Goal: Check status: Check status

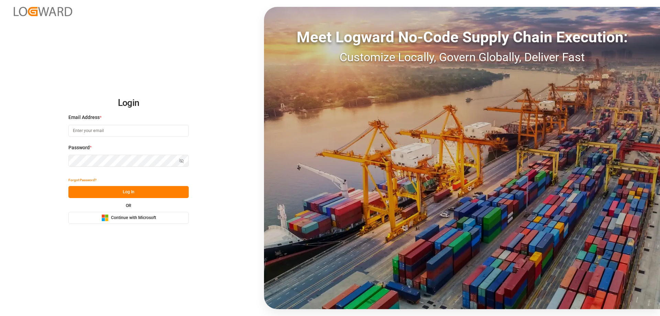
type input "[PERSON_NAME][EMAIL_ADDRESS][DOMAIN_NAME]"
click at [151, 195] on button "Log In" at bounding box center [128, 192] width 120 height 12
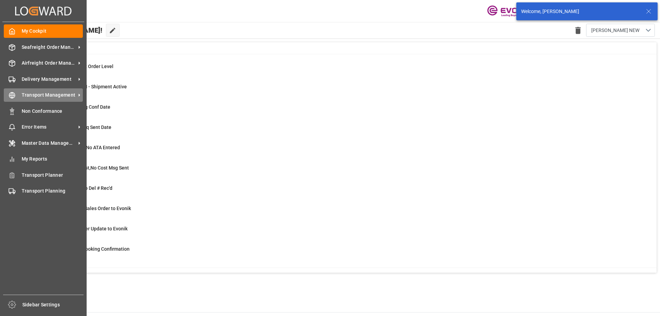
click at [38, 95] on span "Transport Management" at bounding box center [49, 94] width 54 height 7
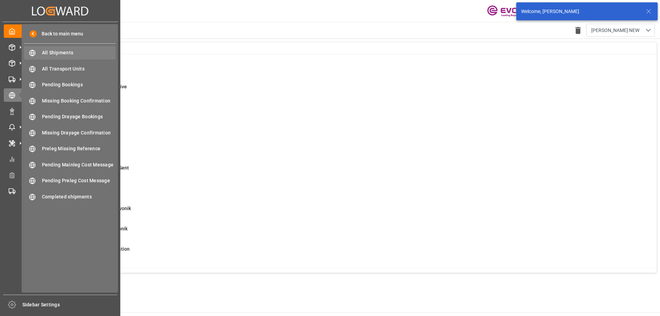
click at [67, 48] on div "All Shipments All Shipments" at bounding box center [69, 52] width 91 height 13
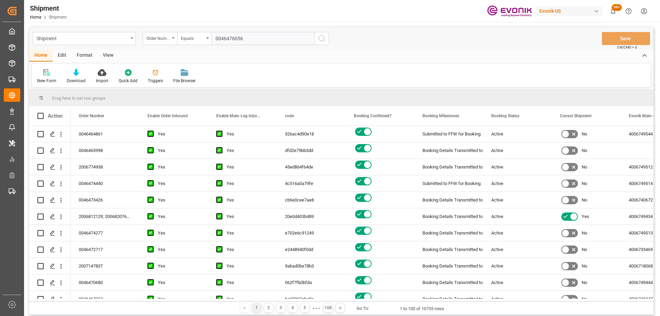
type input "0046476056"
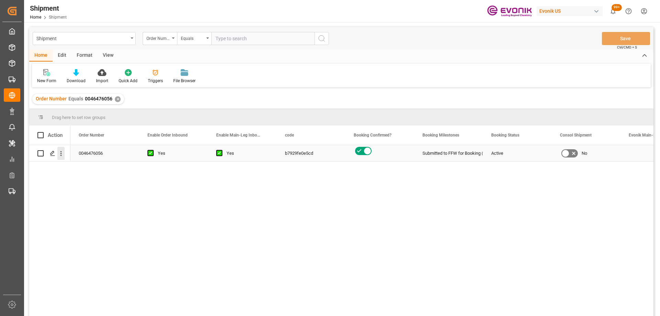
click at [64, 151] on icon "open menu" at bounding box center [60, 153] width 7 height 7
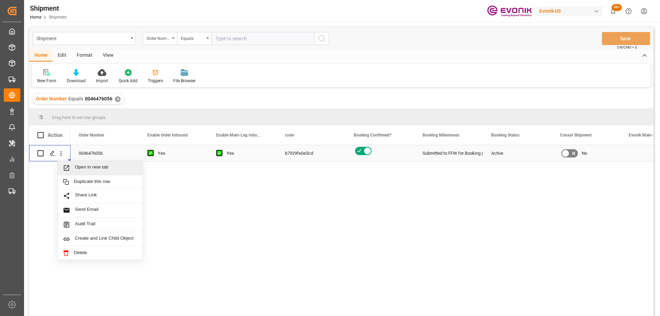
click at [81, 168] on span "Open in new tab" at bounding box center [106, 167] width 63 height 7
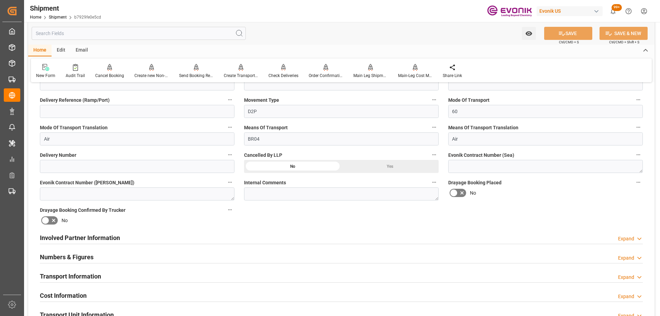
scroll to position [275, 0]
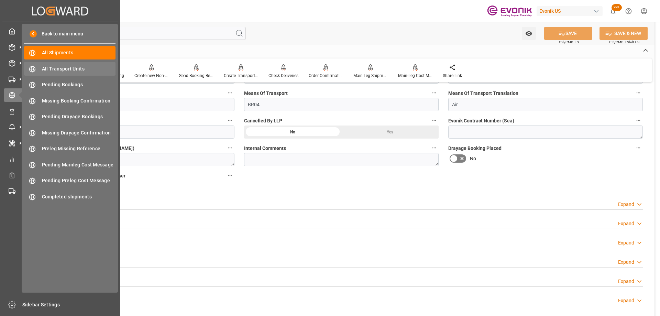
click at [78, 72] on span "All Transport Units" at bounding box center [79, 68] width 74 height 7
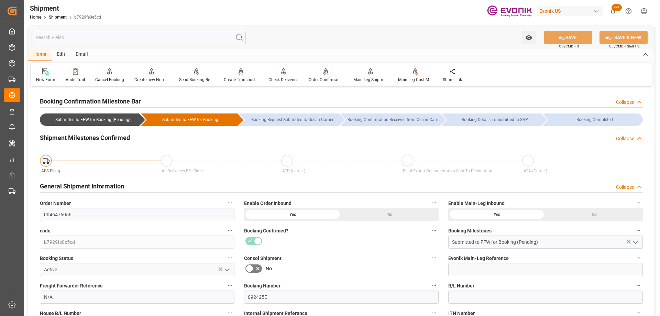
click at [73, 73] on icon at bounding box center [75, 71] width 5 height 7
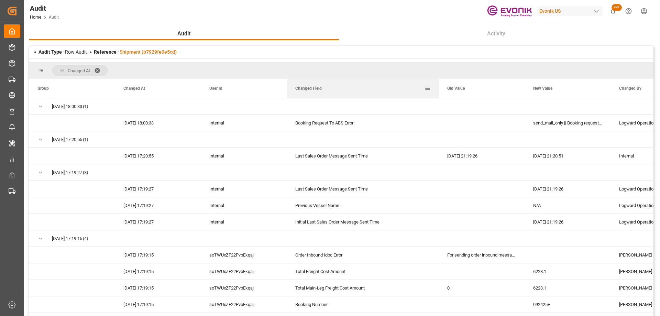
drag, startPoint x: 372, startPoint y: 84, endPoint x: 438, endPoint y: 91, distance: 66.4
click at [438, 91] on div at bounding box center [438, 88] width 3 height 19
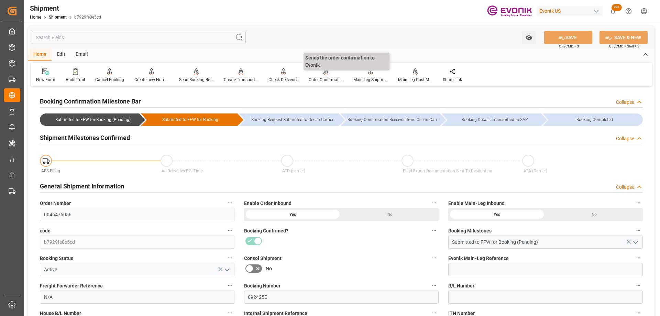
click at [325, 76] on div "Order Confirmation" at bounding box center [325, 75] width 45 height 15
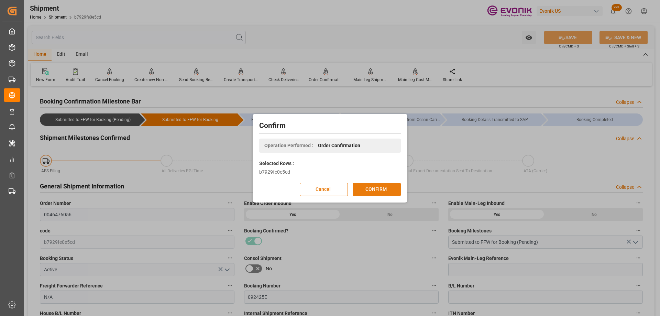
click at [382, 192] on button "CONFIRM" at bounding box center [377, 189] width 48 height 13
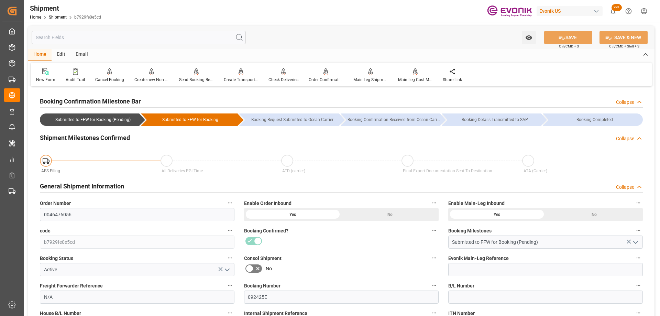
click at [353, 264] on div "No" at bounding box center [341, 268] width 195 height 11
click at [65, 18] on link "Shipment" at bounding box center [58, 17] width 18 height 5
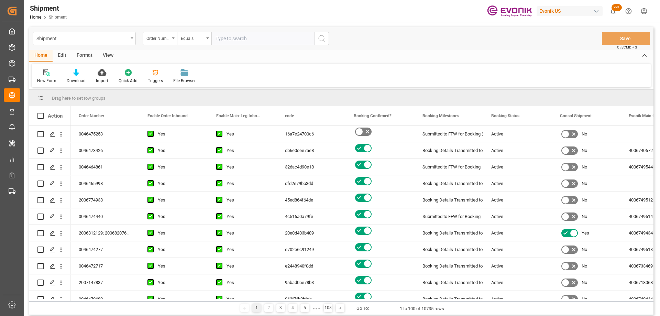
click at [223, 36] on input "text" at bounding box center [262, 38] width 103 height 13
type input "0046476056"
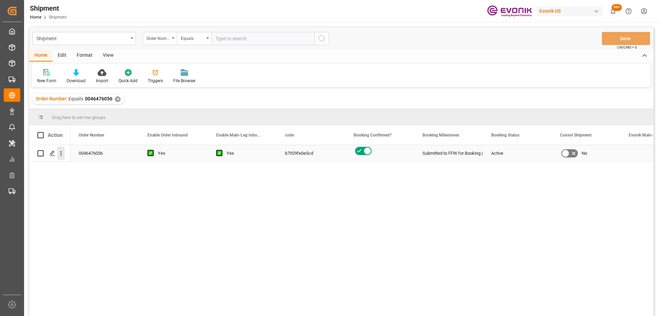
click at [64, 151] on icon "open menu" at bounding box center [60, 153] width 7 height 7
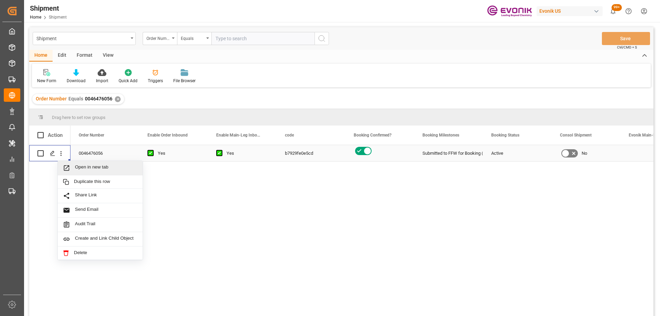
click at [80, 167] on span "Open in new tab" at bounding box center [106, 167] width 63 height 7
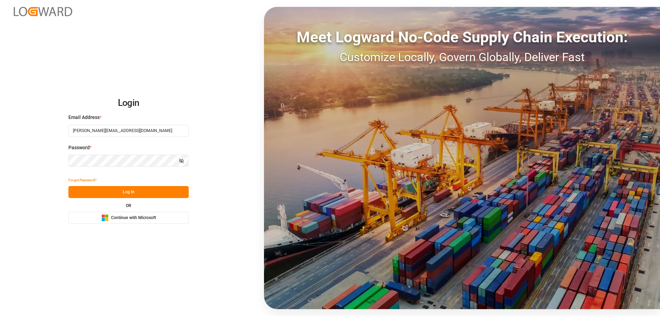
click at [168, 188] on button "Log In" at bounding box center [128, 192] width 120 height 12
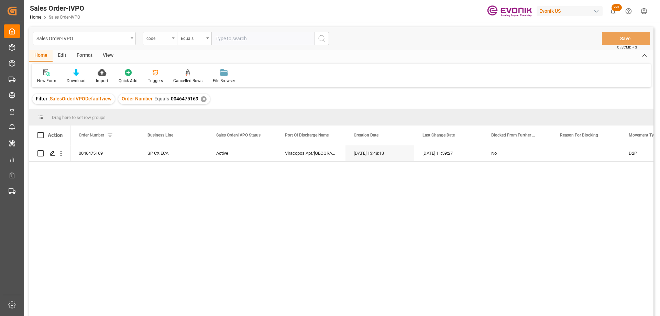
click at [160, 38] on div "code" at bounding box center [157, 38] width 23 height 8
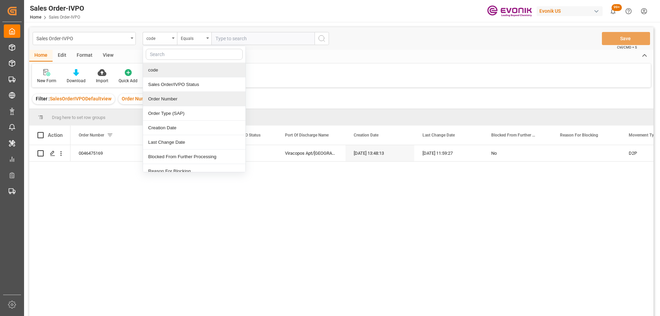
click at [171, 98] on div "Order Number" at bounding box center [194, 99] width 102 height 14
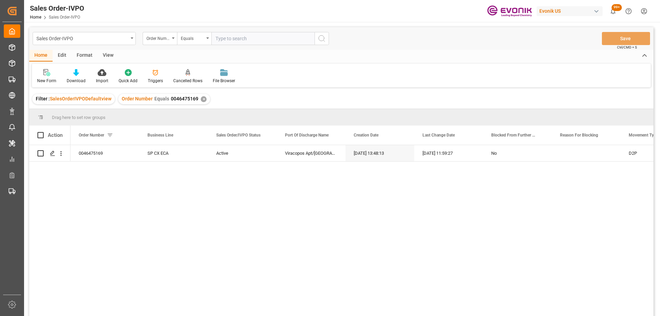
click at [228, 34] on input "text" at bounding box center [262, 38] width 103 height 13
paste input "2007194626"
type input "2007194626"
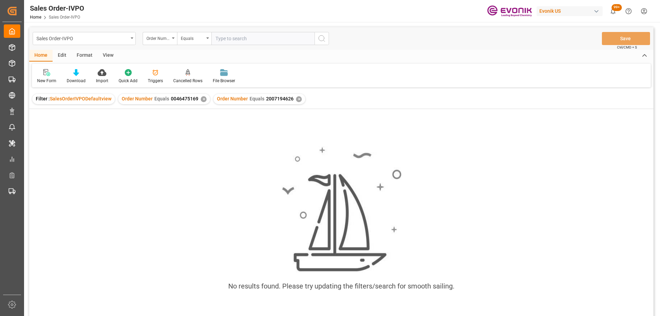
click at [201, 98] on div "✕" at bounding box center [204, 99] width 6 height 6
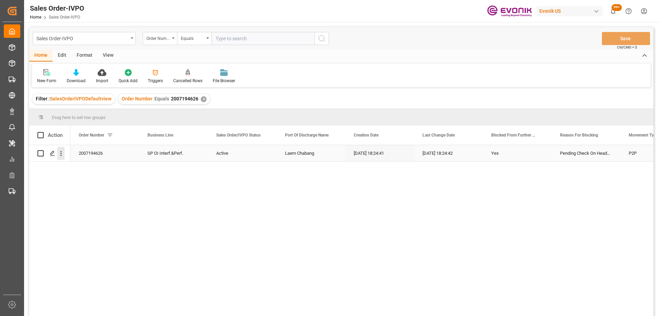
click at [61, 153] on icon "open menu" at bounding box center [60, 153] width 7 height 7
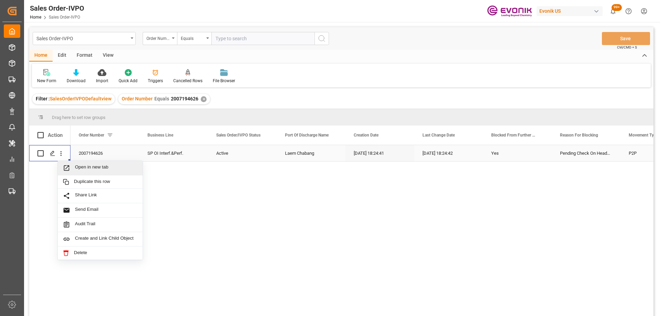
click at [69, 167] on icon "Press SPACE to select this row." at bounding box center [66, 167] width 5 height 5
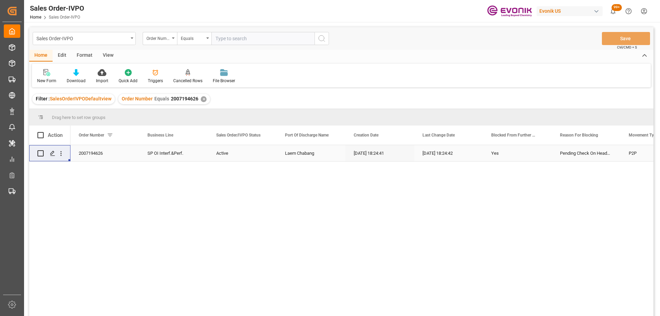
click at [247, 40] on input "text" at bounding box center [262, 38] width 103 height 13
paste input "2007180922"
type input "2007180922"
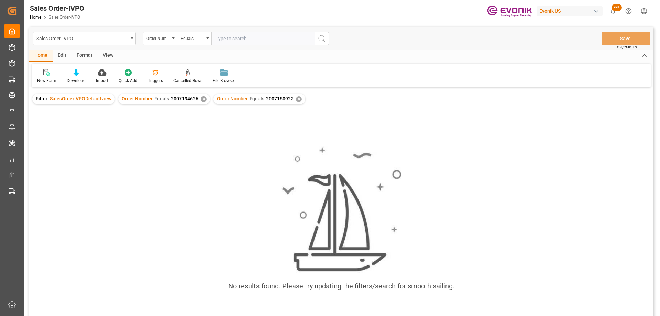
click at [201, 98] on div "✕" at bounding box center [204, 99] width 6 height 6
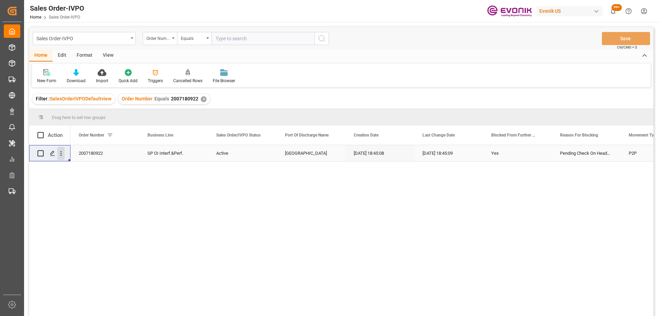
click at [60, 154] on icon "open menu" at bounding box center [60, 153] width 7 height 7
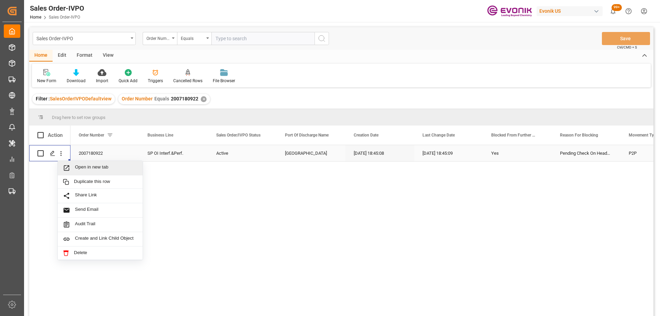
click at [80, 170] on span "Open in new tab" at bounding box center [106, 167] width 63 height 7
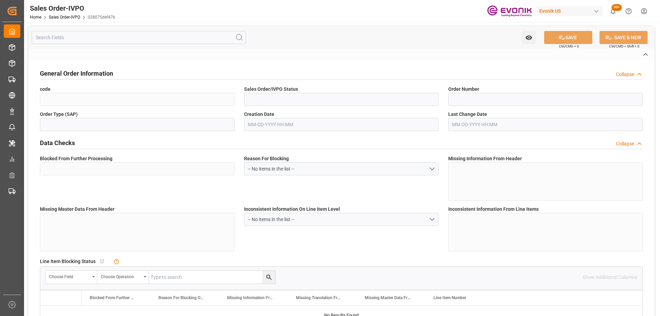
type input "028075def47b"
type input "Active"
type input "2007194626"
type input "TA"
type input "Yes"
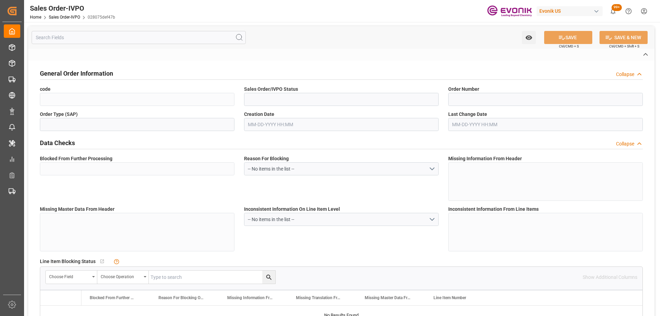
type input "P2P"
type input "41"
type input "LCL"
type input "0008"
type input "LCL"
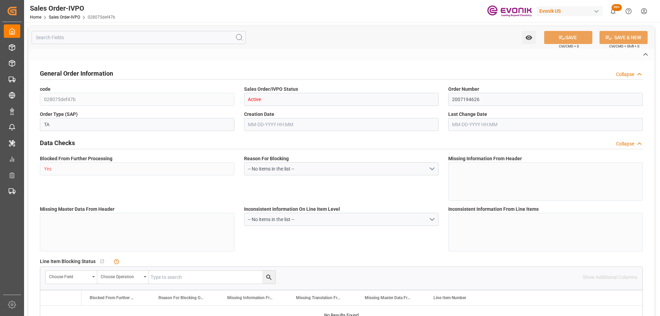
type textarea "No Tank Container"
type input "2000002363"
type input "OI"
type input "SP OI Interf.&Perf."
type input "Specialty Additives"
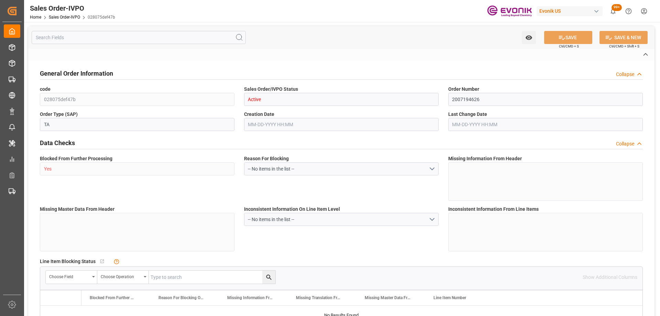
type input "CIF"
type input "LAEMCHABANG, THAILAND"
type input "Laem Chabang"
type input "Lalita@southcitygroup.com"
type textarea "Not required"
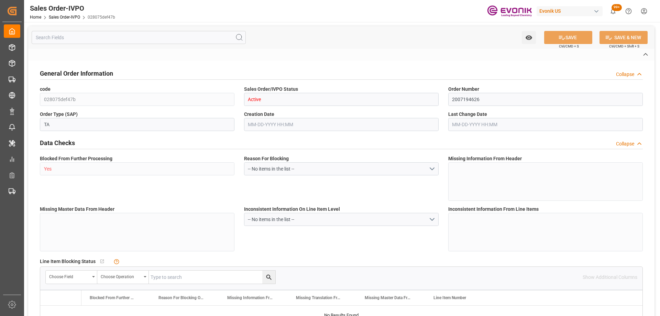
type textarea "RESELLER"
type textarea "EXPRESS BL NEEDED Pls indicate TAX ID :0105544062357 Pls indicate 6 digits HS c…"
type input "TH"
type input "Pending"
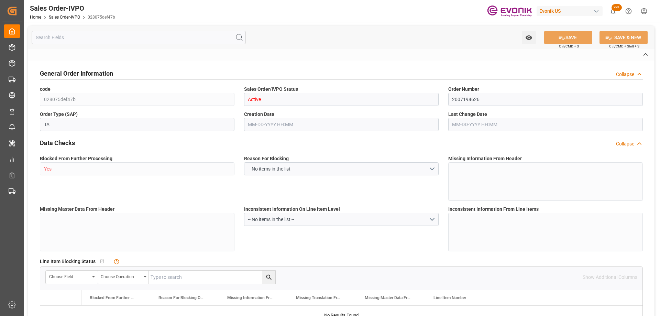
type input "LCL"
type input "Pending"
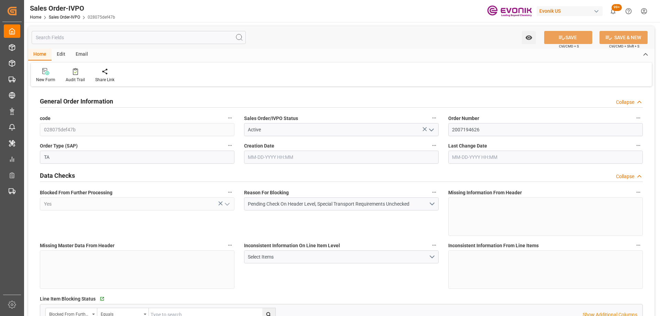
type input "THLCH"
type input "0"
type input "1"
type input "530.96"
type input "09-25-2025 18:24"
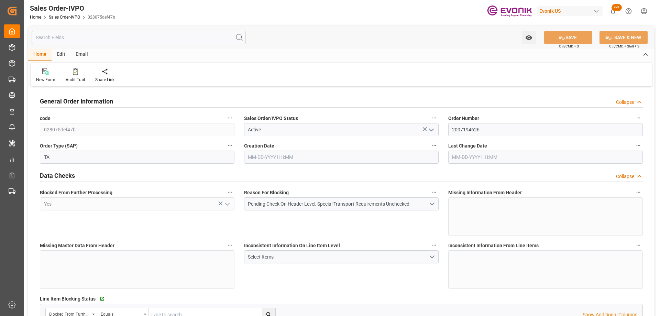
type input "09-25-2025 18:24"
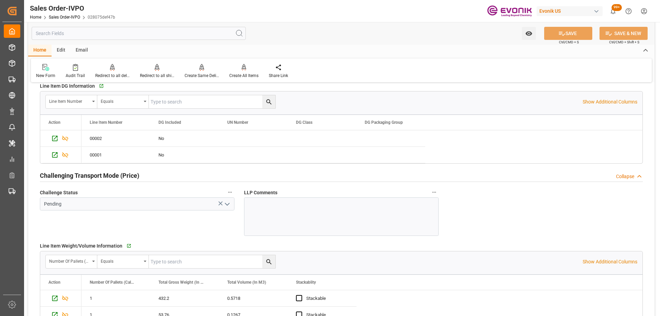
scroll to position [1100, 0]
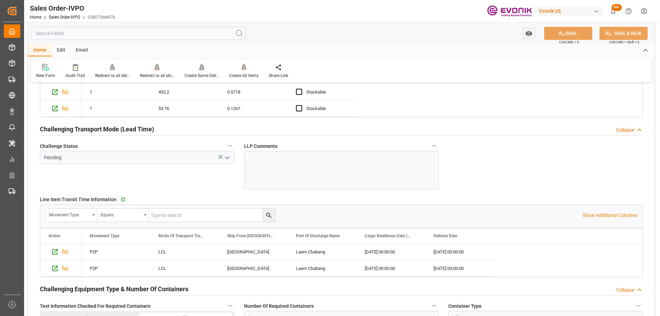
click at [78, 74] on div "Audit Trail" at bounding box center [75, 76] width 19 height 6
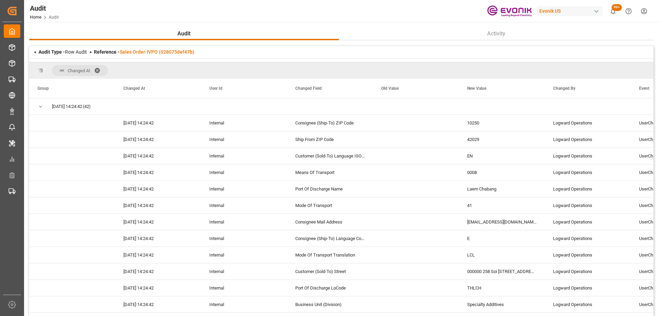
click at [98, 70] on span at bounding box center [99, 70] width 11 height 6
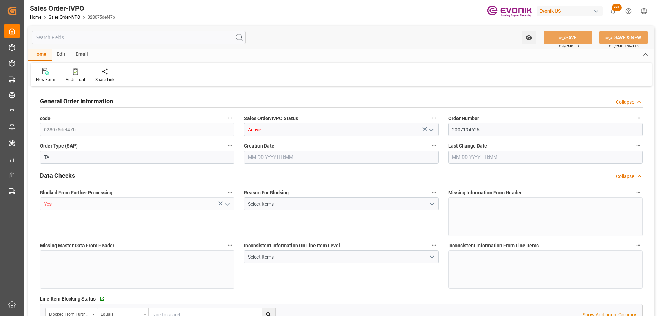
type input "THLCH"
type input "0"
type input "1"
type input "530.96"
type input "09-25-2025 18:24"
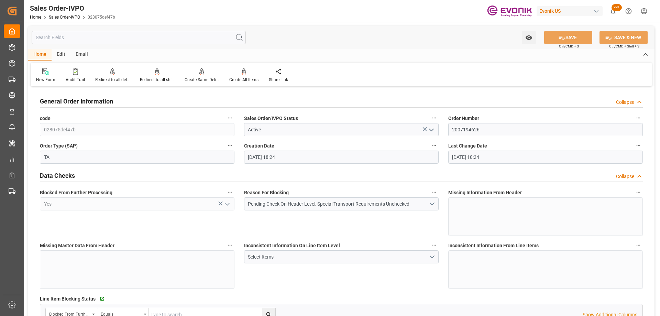
type input "09-25-2025 18:24"
type input "AUMEL"
type input "0"
type input "1"
type input "18360"
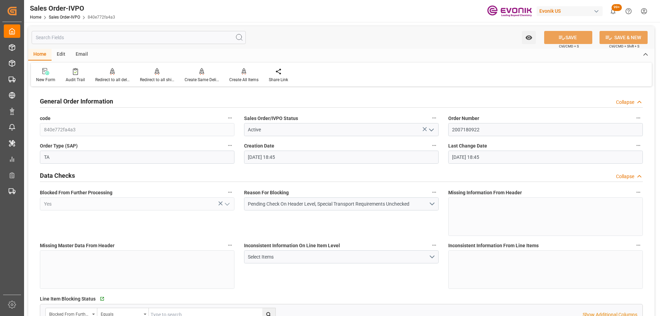
type input "[DATE] 18:45"
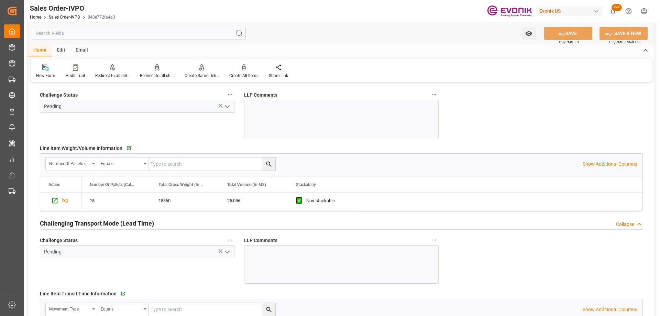
scroll to position [1134, 0]
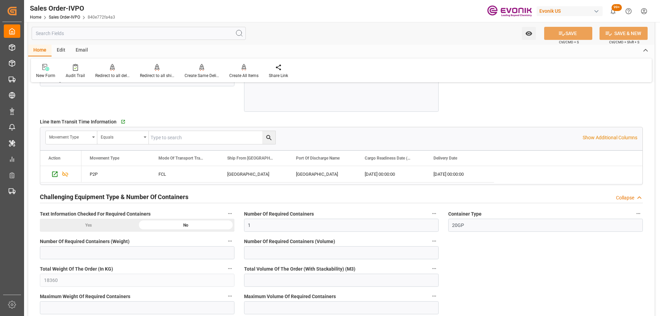
click at [71, 67] on div at bounding box center [75, 67] width 19 height 7
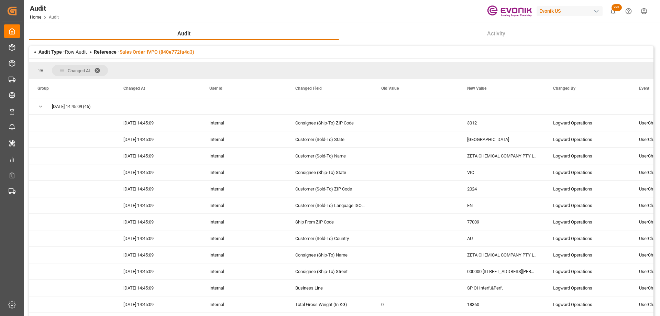
click at [99, 67] on span at bounding box center [99, 70] width 11 height 6
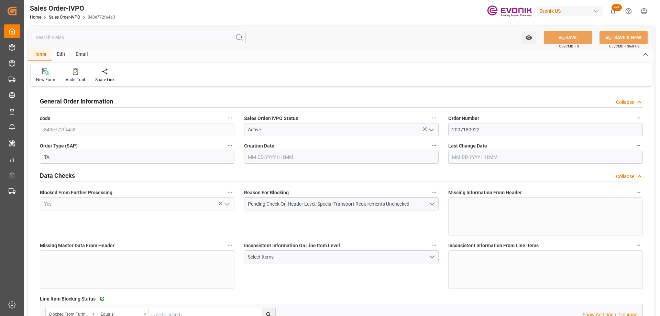
type input "AUMEL"
type input "0"
type input "1"
type input "18360"
type input "[DATE] 18:45"
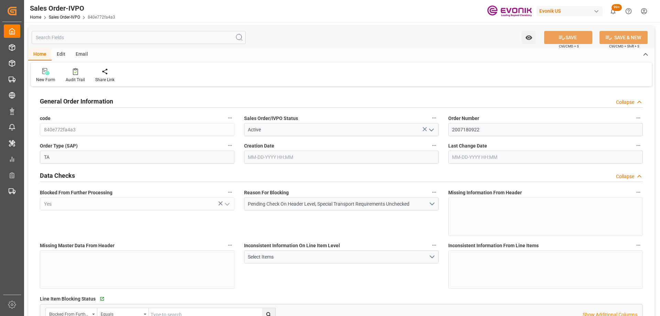
type input "[DATE] 18:45"
click at [240, 220] on div "Reason For Blocking Pending Check On Header Level, Special Transport Requiremen…" at bounding box center [341, 211] width 204 height 53
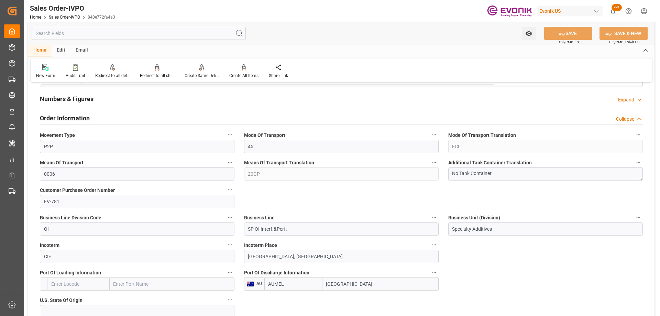
scroll to position [103, 0]
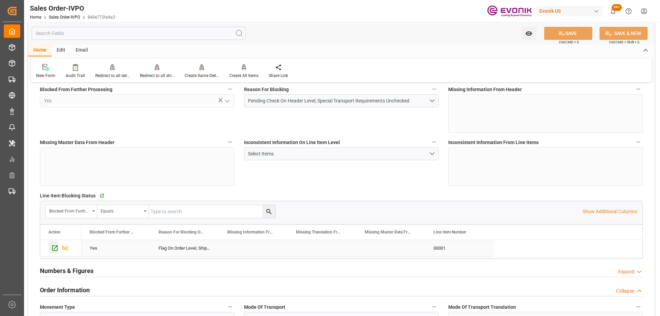
click at [55, 249] on icon "Press SPACE to select this row." at bounding box center [54, 247] width 7 height 7
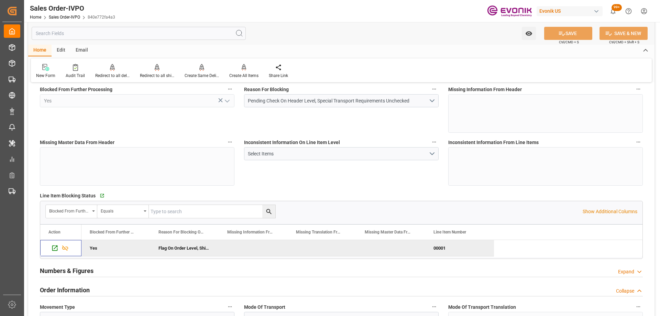
click at [350, 177] on div "Inconsistent Information On Line Item Level Select Items" at bounding box center [341, 161] width 204 height 53
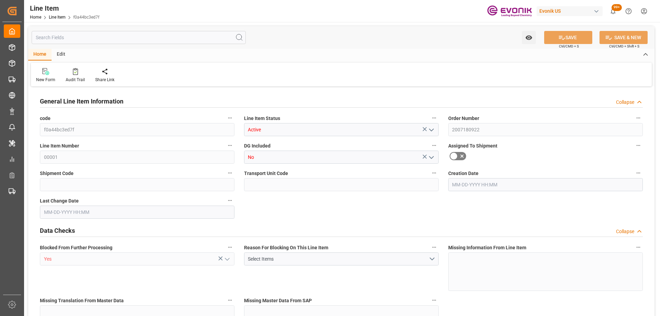
type input "18"
type input "18360"
type input "17370"
type input "25.056"
type input "18"
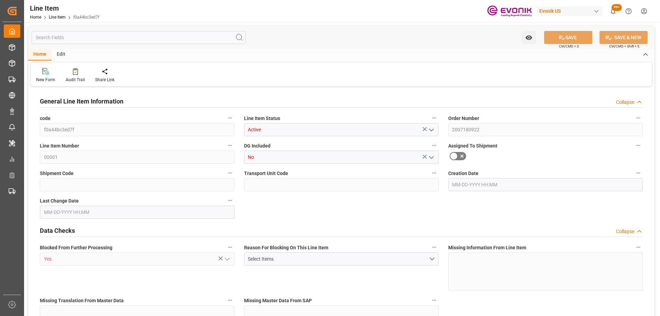
type input "67743"
type input "18"
type input "18360"
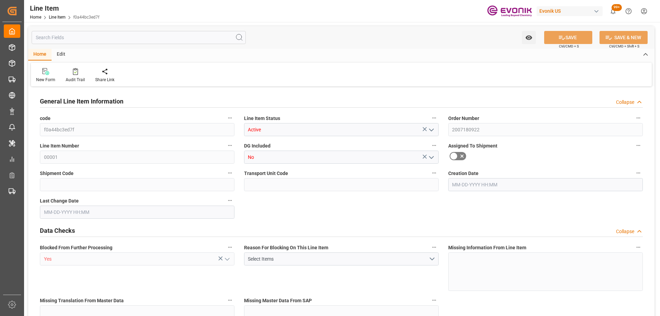
type input "18360"
type input "17370"
type input "25.056"
type input "25056"
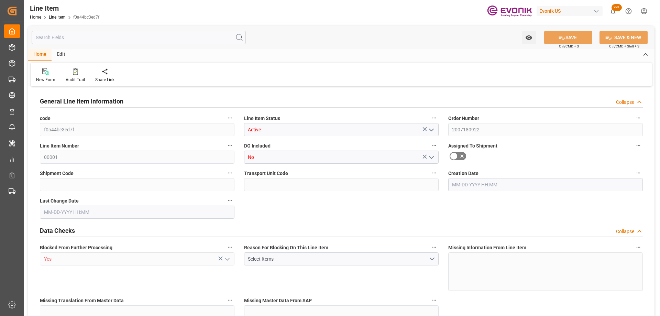
type input "0"
type input "[DATE] 18:45"
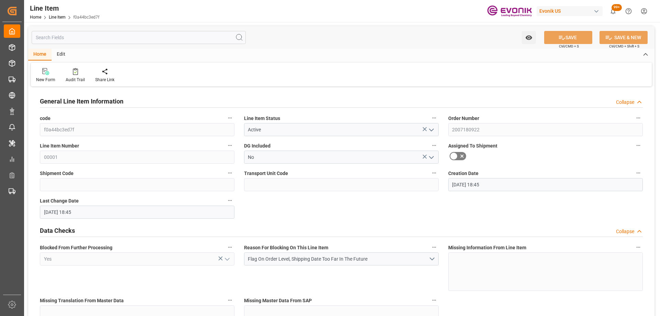
type input "[DATE] 18:45"
type input "[DATE]"
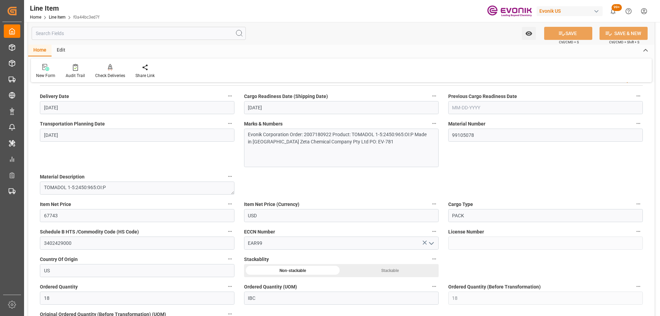
scroll to position [137, 0]
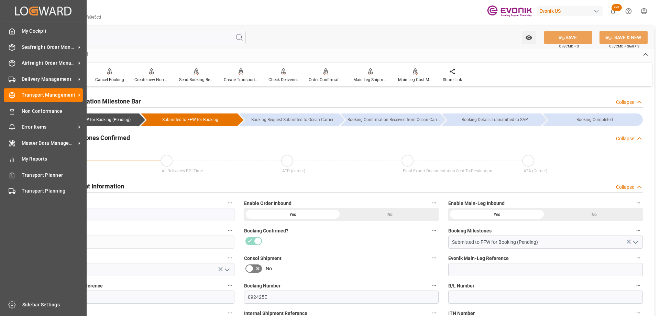
click at [364, 249] on div "Booking Confirmed?" at bounding box center [341, 236] width 204 height 27
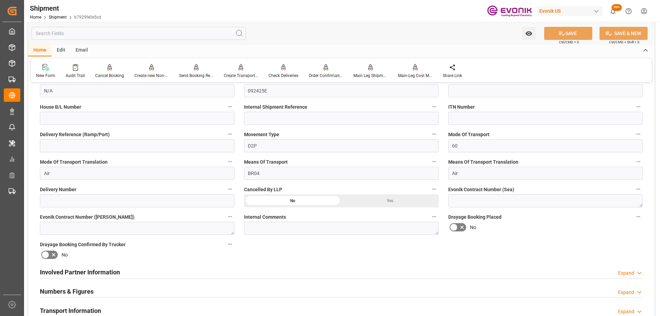
scroll to position [103, 0]
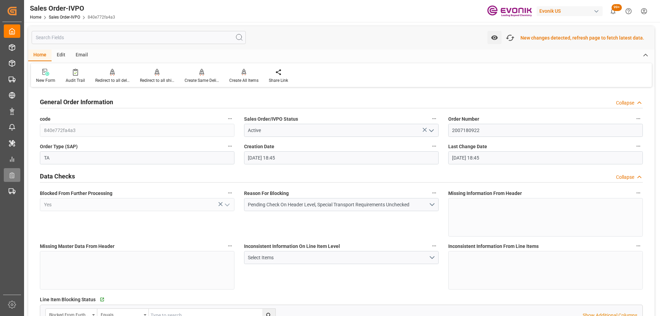
scroll to position [173, 0]
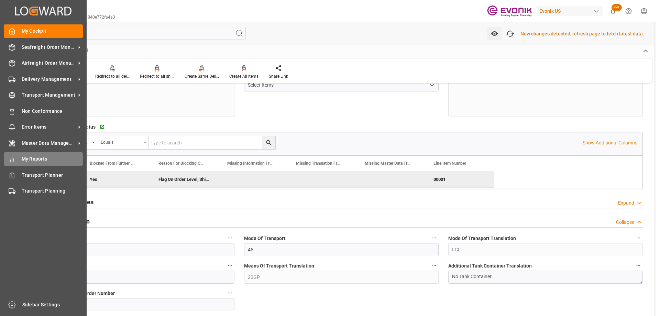
click at [14, 159] on icon at bounding box center [12, 159] width 7 height 7
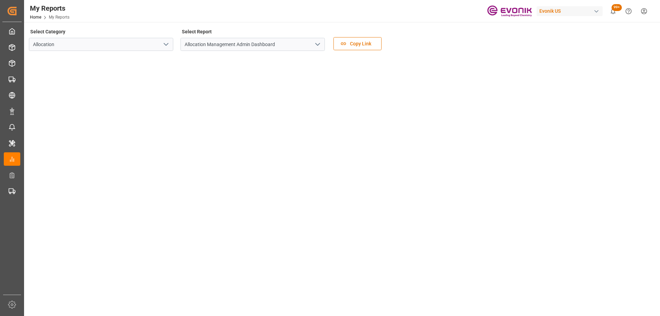
click at [163, 44] on icon "open menu" at bounding box center [166, 44] width 8 height 8
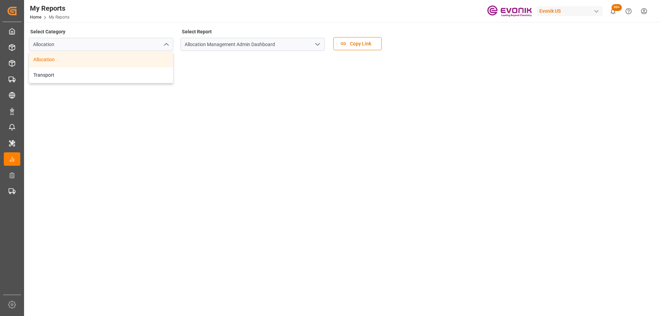
click at [163, 44] on icon "close menu" at bounding box center [166, 44] width 8 height 8
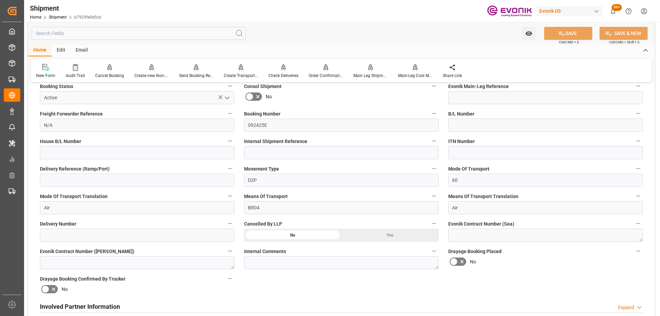
scroll to position [206, 0]
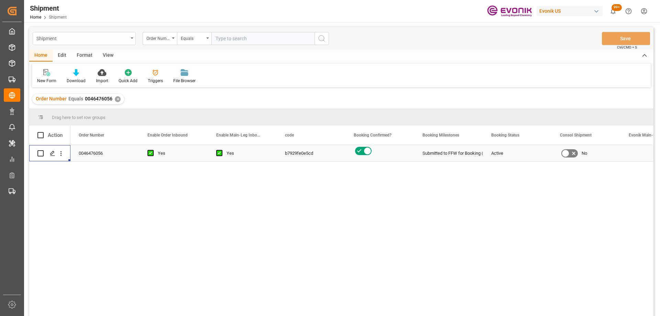
click at [89, 40] on div "Shipment" at bounding box center [82, 38] width 92 height 9
type input "deli"
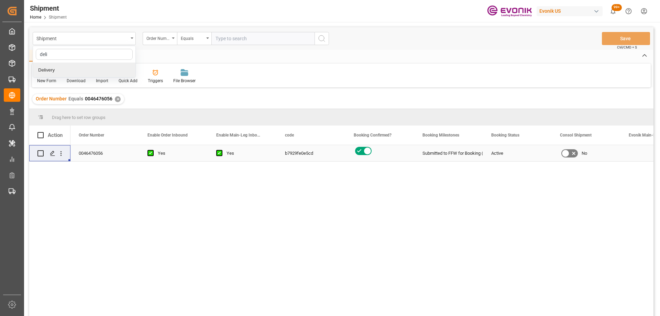
click at [89, 70] on div "Delivery" at bounding box center [84, 70] width 102 height 14
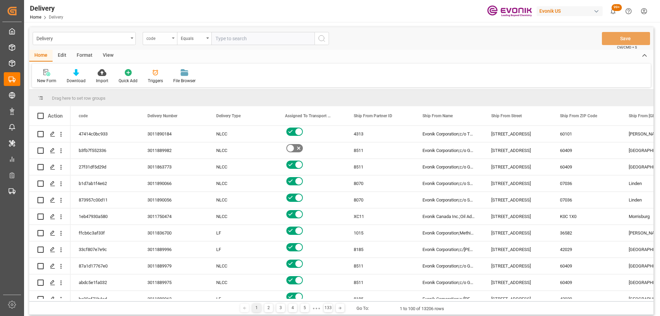
click at [158, 45] on div "code" at bounding box center [160, 38] width 34 height 13
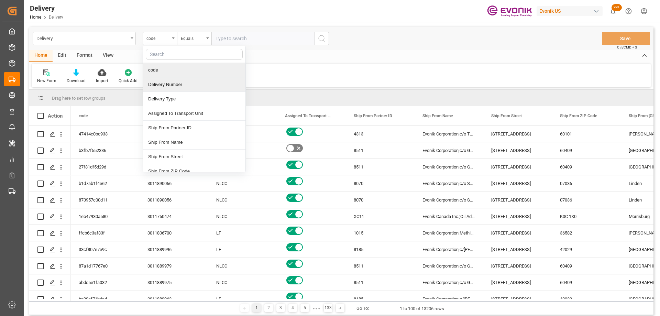
click at [171, 84] on div "Delivery Number" at bounding box center [194, 84] width 102 height 14
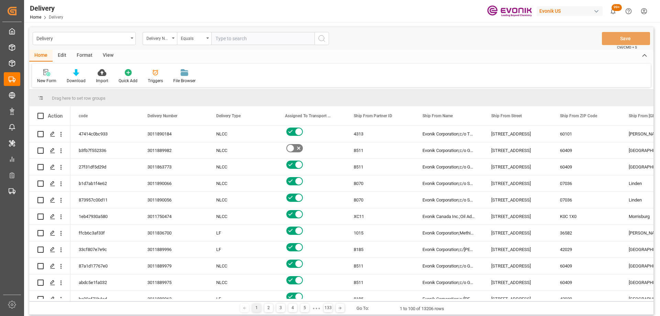
click at [217, 39] on input "text" at bounding box center [262, 38] width 103 height 13
type input "3011890215"
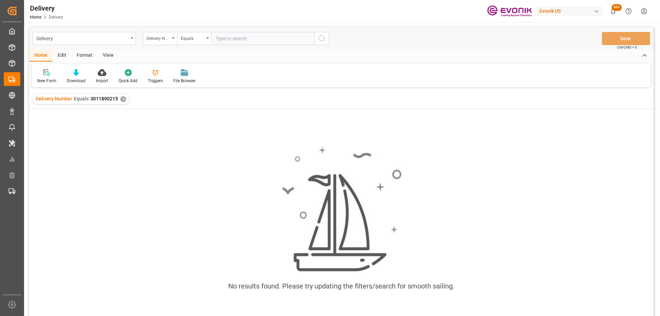
click at [587, 143] on div "No results found. Please try updating the filters/search for smooth sailing." at bounding box center [341, 222] width 624 height 163
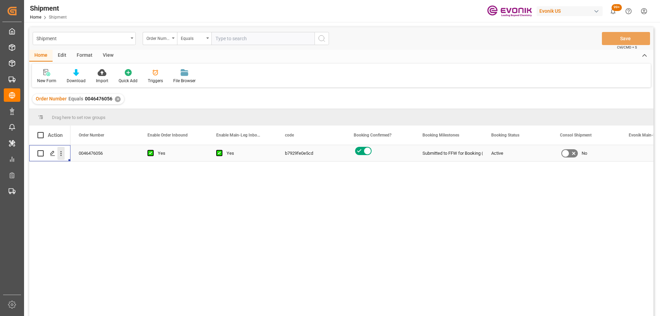
click at [63, 156] on icon "open menu" at bounding box center [60, 153] width 7 height 7
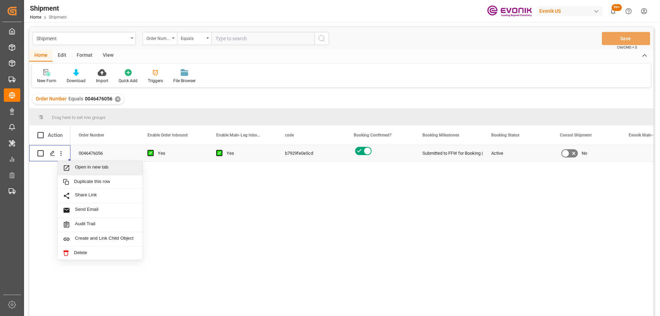
click at [72, 167] on span "Press SPACE to select this row." at bounding box center [69, 167] width 12 height 7
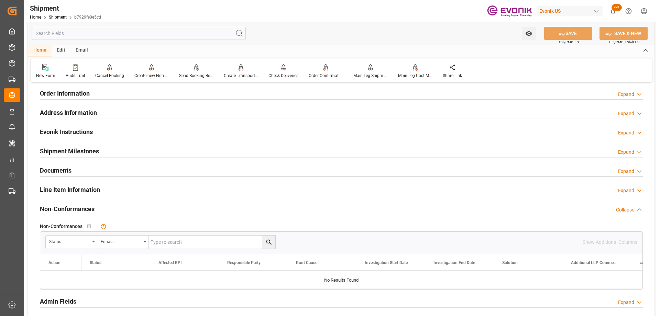
scroll to position [447, 0]
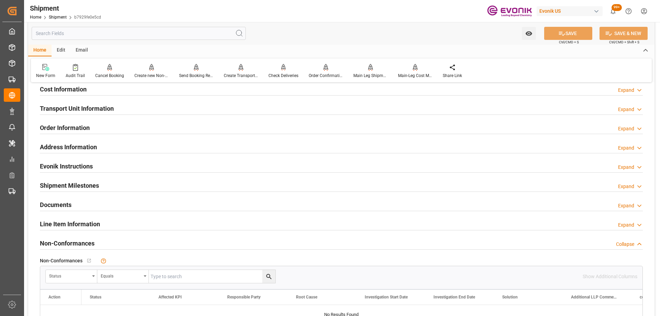
click at [88, 165] on h2 "Evonik Instructions" at bounding box center [66, 166] width 53 height 9
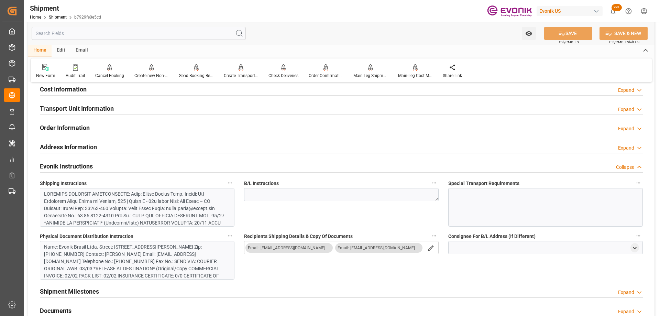
click at [116, 123] on div "Order Information Expand" at bounding box center [341, 127] width 603 height 13
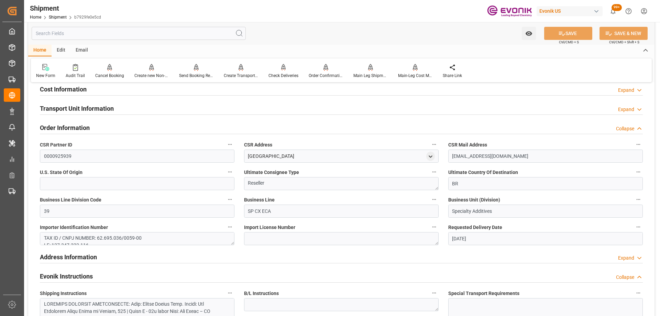
click at [121, 108] on div "Transport Unit Information Expand" at bounding box center [341, 107] width 603 height 13
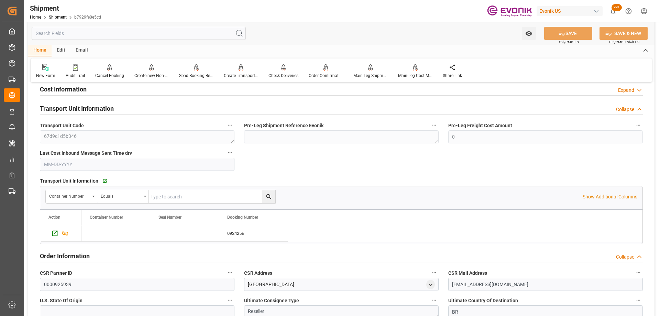
scroll to position [378, 0]
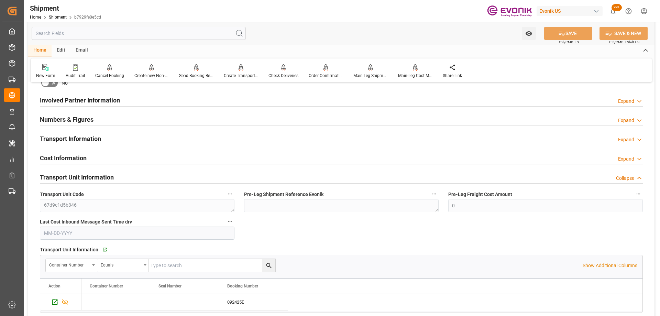
click at [134, 136] on div "Transport Information Expand" at bounding box center [341, 138] width 603 height 13
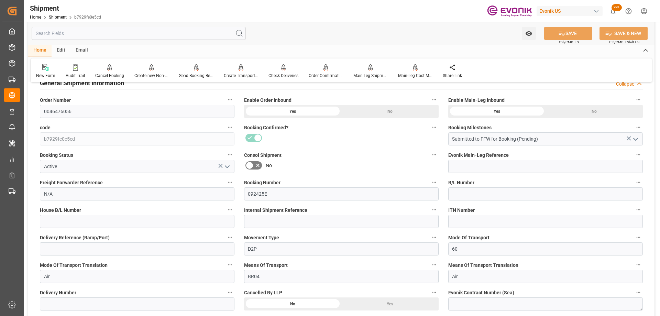
scroll to position [0, 0]
